Goal: Transaction & Acquisition: Obtain resource

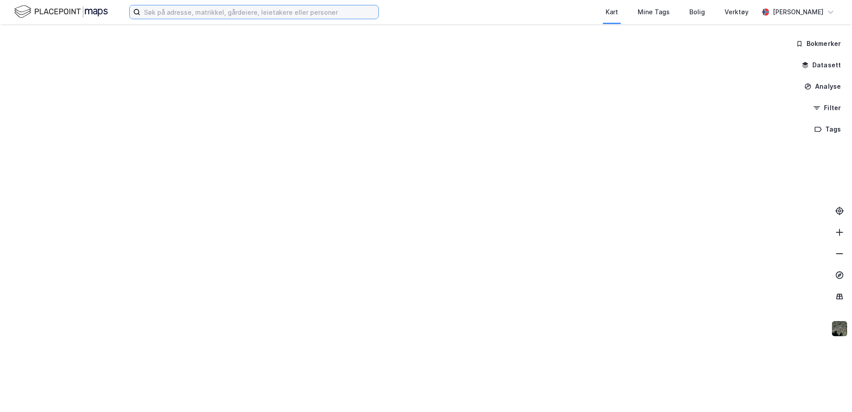
click at [200, 10] on input at bounding box center [259, 11] width 238 height 13
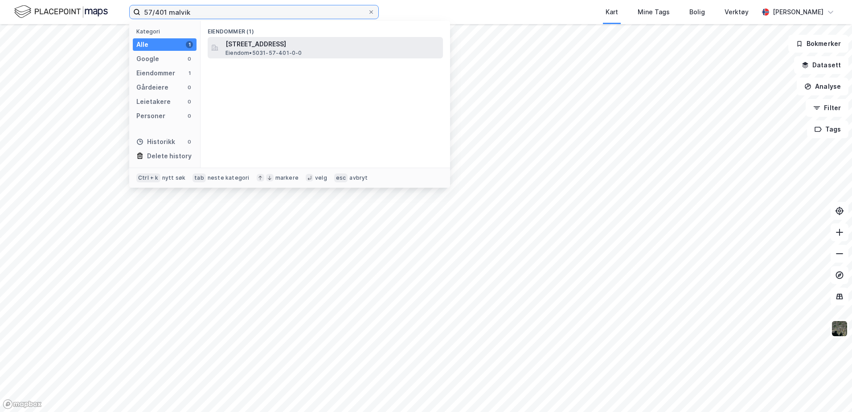
type input "57/401 malvik"
click at [234, 49] on span "[STREET_ADDRESS]" at bounding box center [332, 44] width 214 height 11
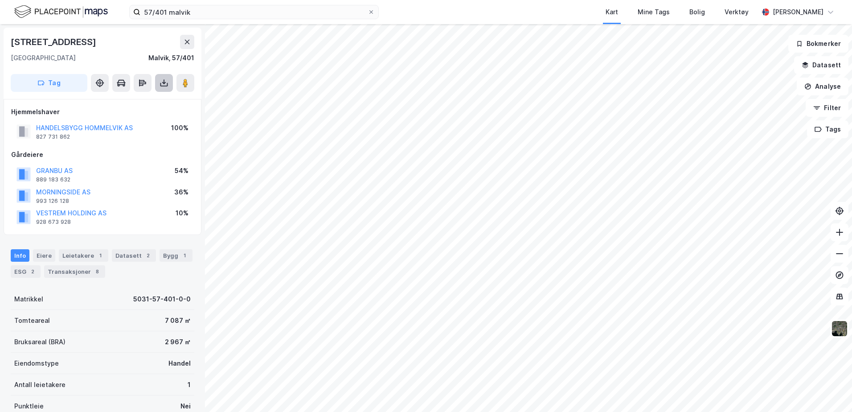
click at [162, 78] on button at bounding box center [164, 83] width 18 height 18
click at [133, 105] on div "Last ned grunnbok" at bounding box center [125, 101] width 95 height 14
